Goal: Task Accomplishment & Management: Complete application form

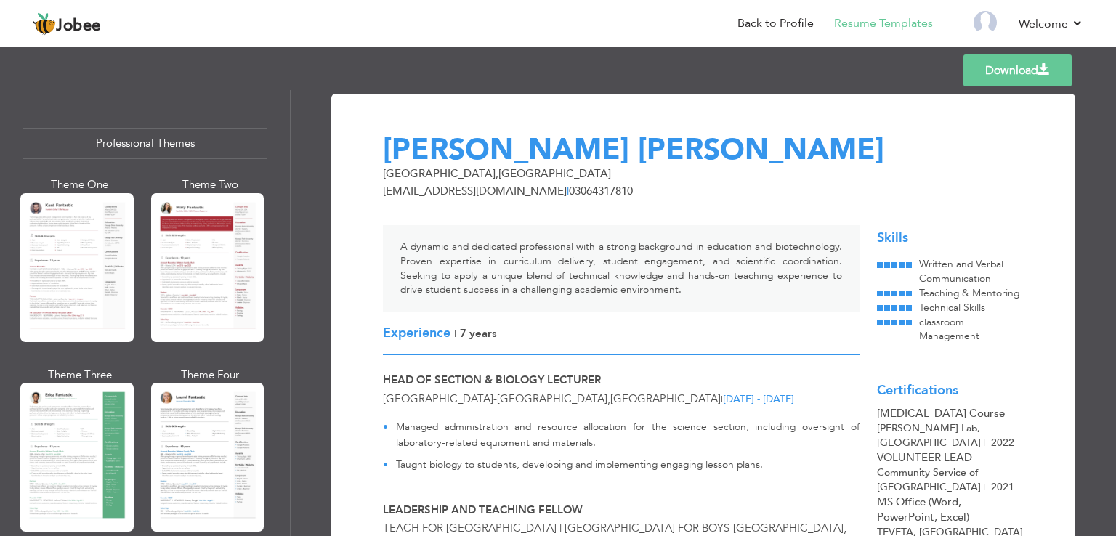
scroll to position [555, 0]
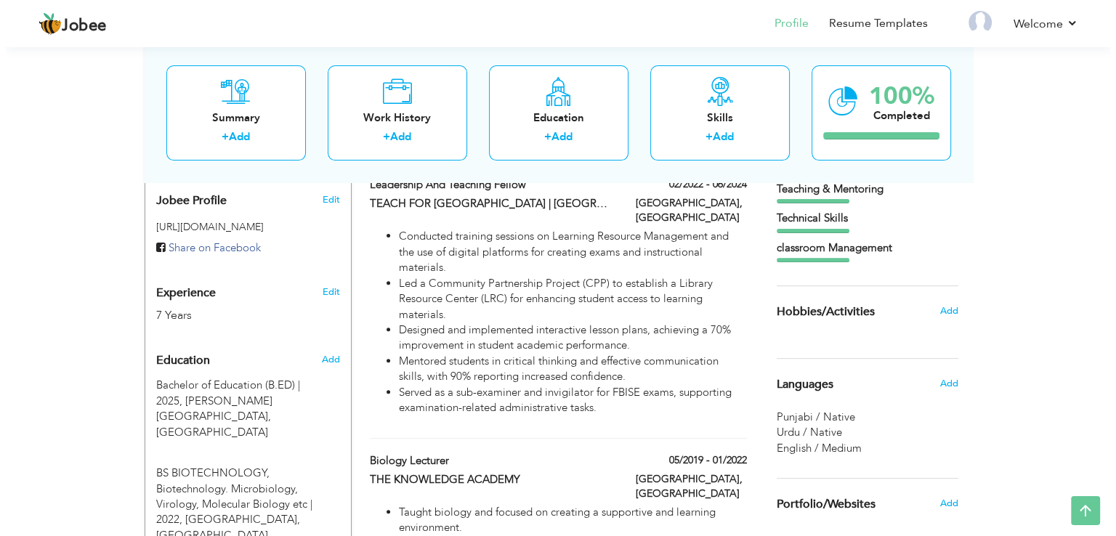
scroll to position [436, 0]
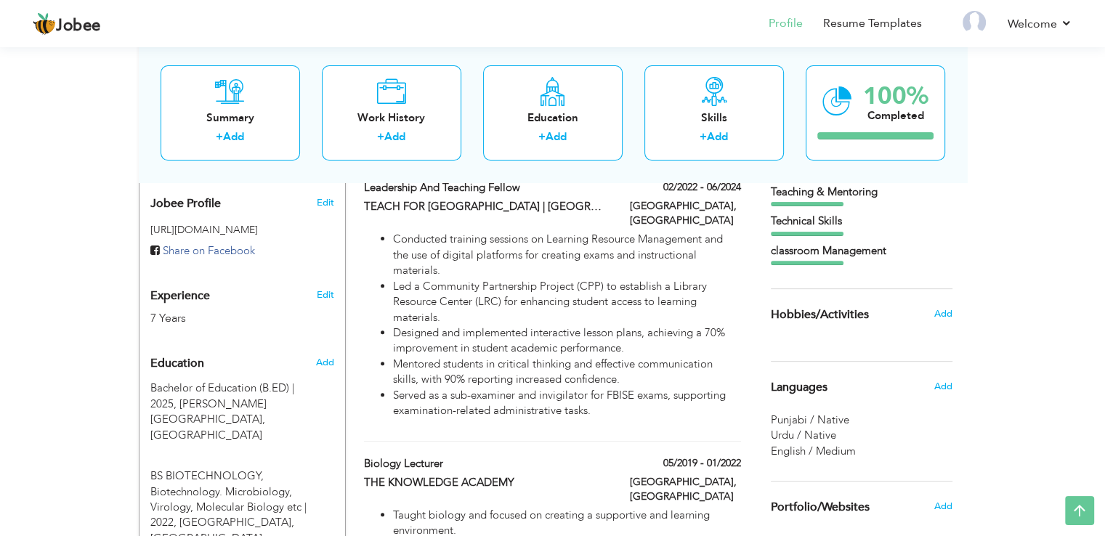
type input "Leadership and Teaching Fellow"
type input "TEACH FOR [GEOGRAPHIC_DATA] | [GEOGRAPHIC_DATA] FOR BOYS"
type input "02/2022"
type input "06/2024"
type input "[GEOGRAPHIC_DATA]"
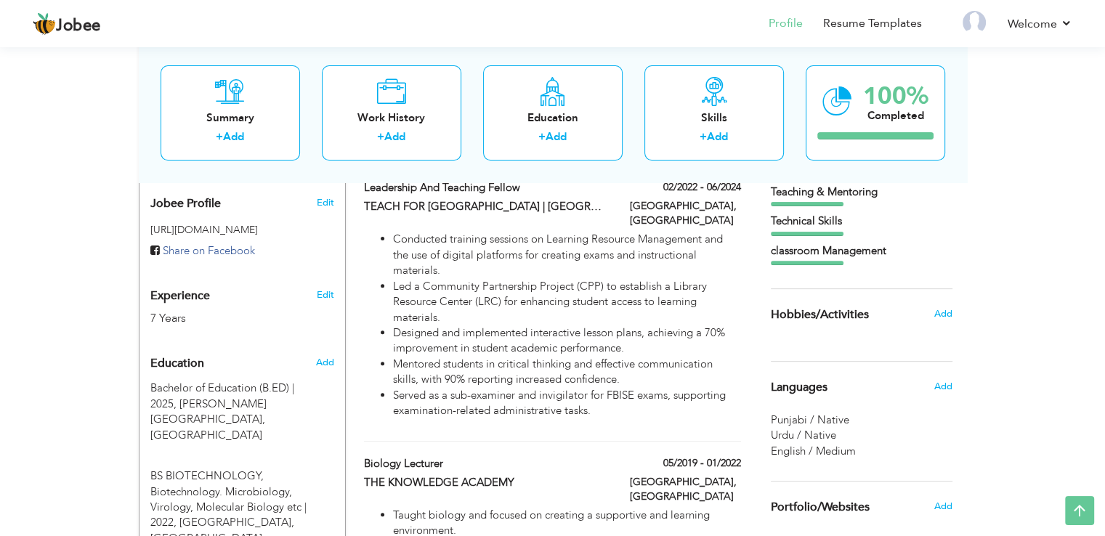
type input "[GEOGRAPHIC_DATA]"
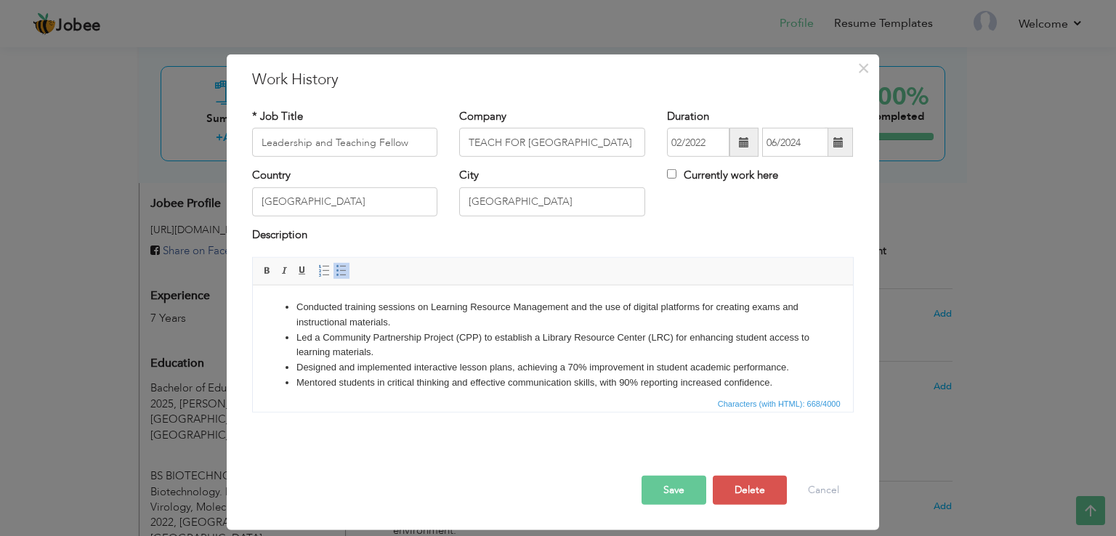
click at [383, 386] on li "Mentored students in critical thinking and effective communication skills, with…" at bounding box center [552, 383] width 513 height 15
click at [717, 315] on li "Conducted training sessions on Learning Resource Management and the use of digi…" at bounding box center [552, 315] width 513 height 31
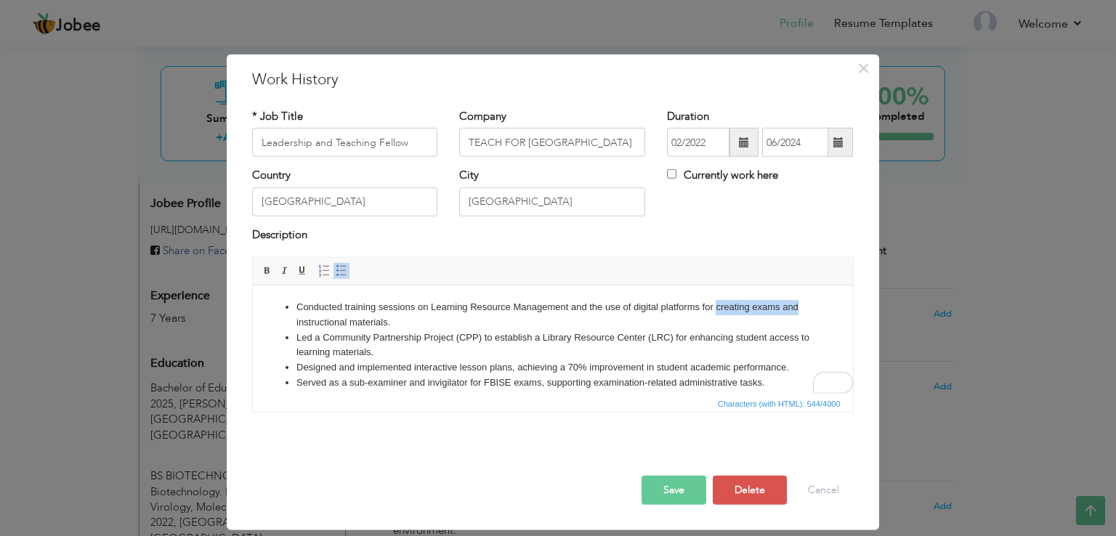
drag, startPoint x: 715, startPoint y: 308, endPoint x: 802, endPoint y: 313, distance: 86.6
click at [802, 313] on ul "Conducted training sessions on Learning Resource Management and the use of digi…" at bounding box center [552, 345] width 571 height 91
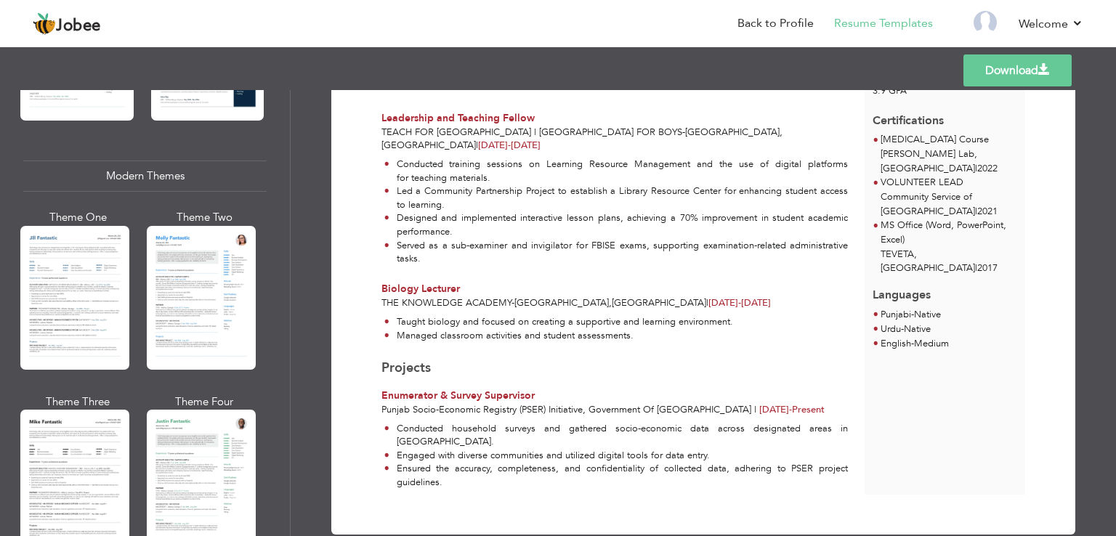
scroll to position [602, 0]
click at [227, 291] on div "Professional Themes Theme One Theme Two Theme Three Theme Four" at bounding box center [558, 313] width 1116 height 446
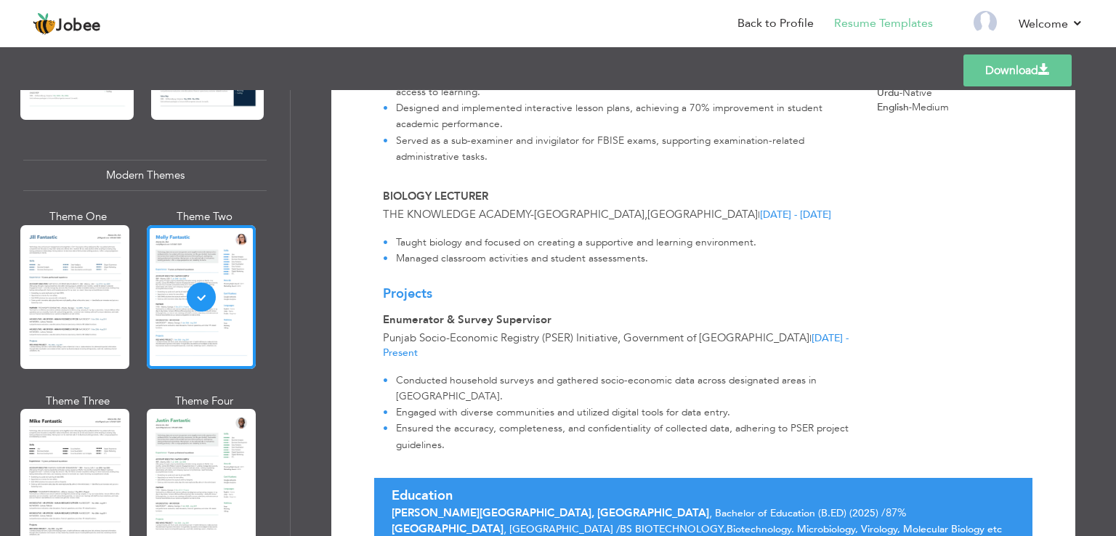
scroll to position [528, 0]
click at [1015, 76] on link "Download" at bounding box center [1018, 71] width 108 height 32
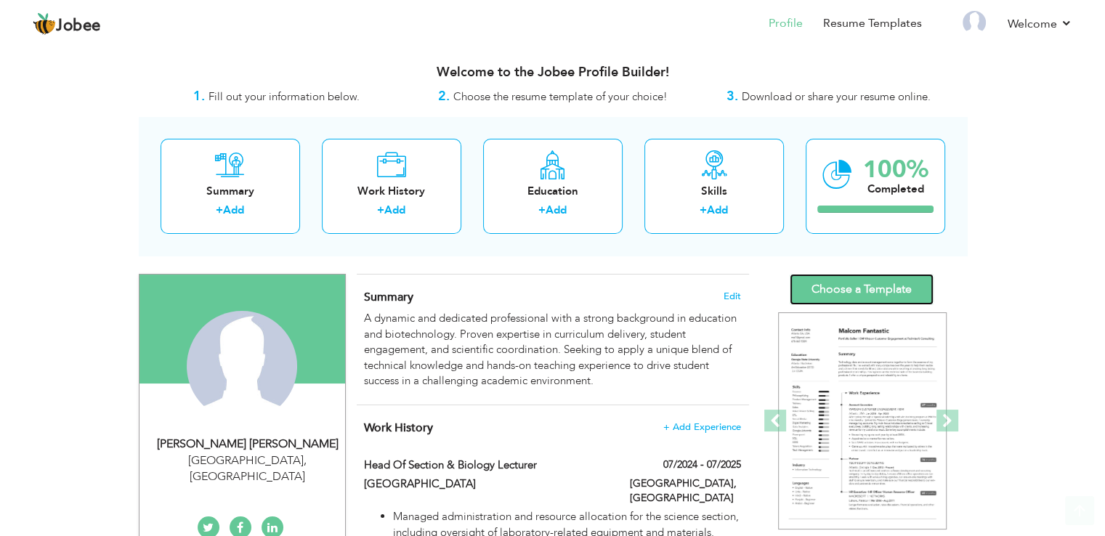
click at [874, 289] on link "Choose a Template" at bounding box center [862, 289] width 144 height 31
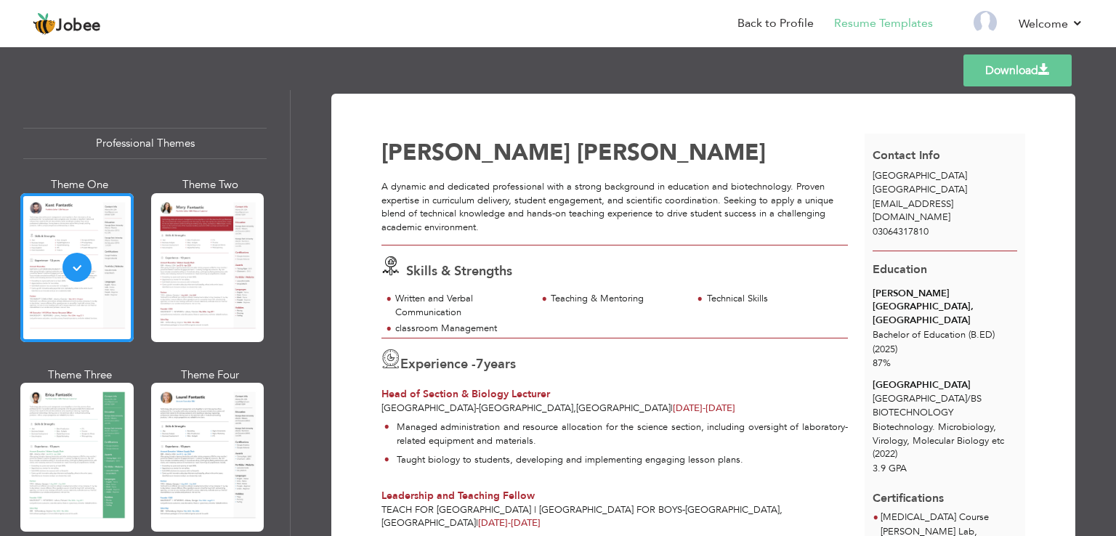
click at [206, 276] on div "Professional Themes Theme One Theme Two Theme Three Theme Four" at bounding box center [558, 313] width 1116 height 446
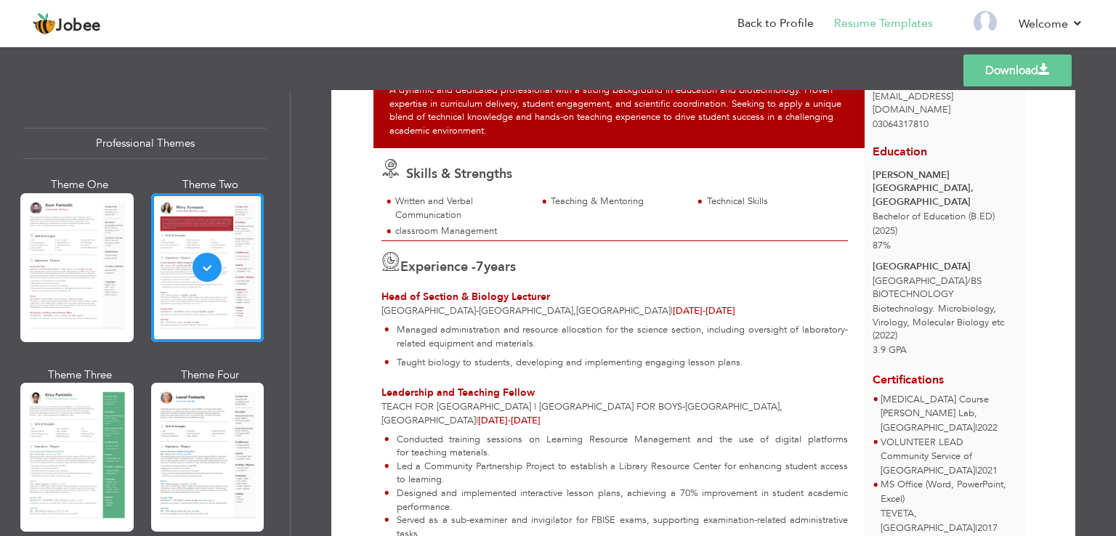
scroll to position [105, 0]
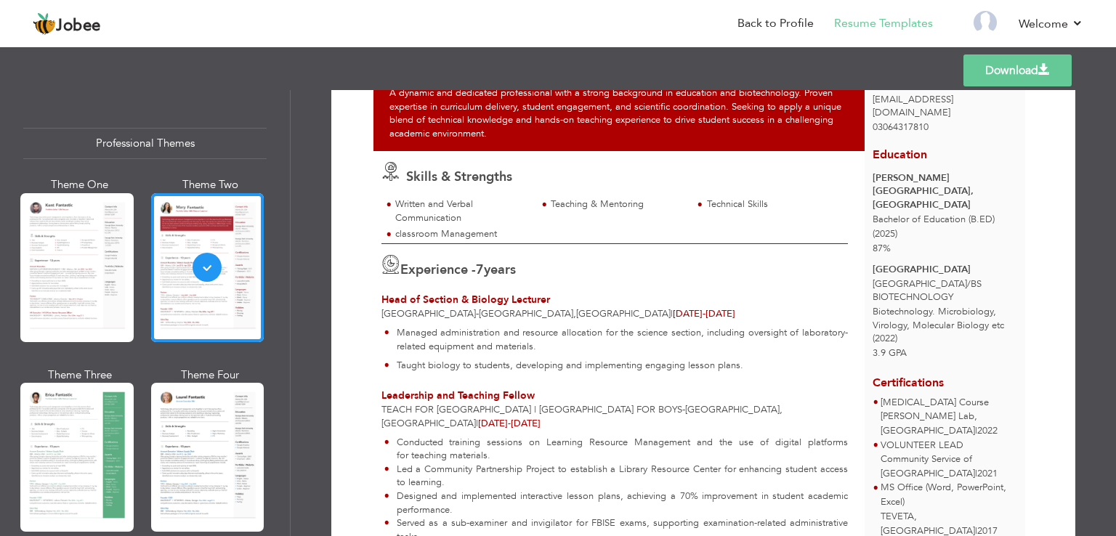
click at [1009, 73] on link "Download" at bounding box center [1018, 71] width 108 height 32
